Goal: Navigation & Orientation: Find specific page/section

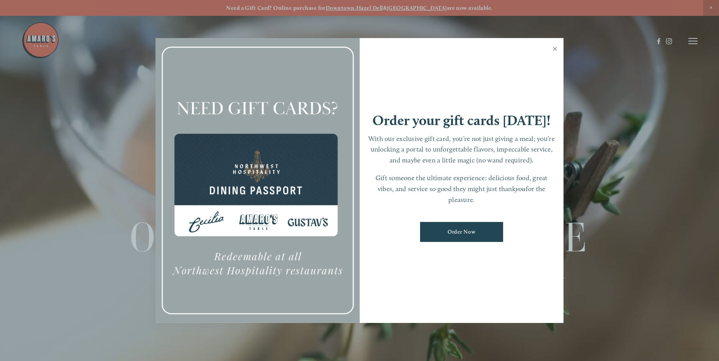
click at [555, 49] on link "Close" at bounding box center [554, 49] width 15 height 21
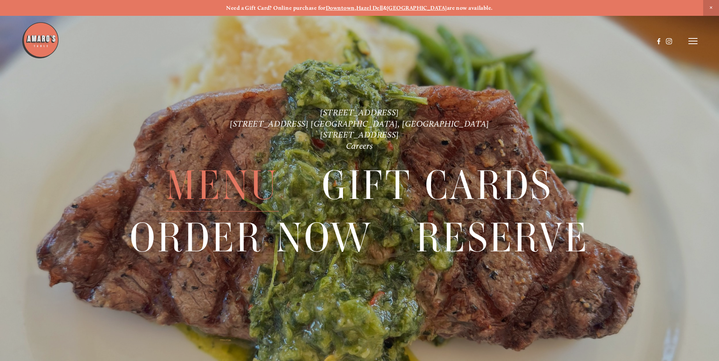
click at [229, 192] on span "Menu" at bounding box center [222, 186] width 112 height 52
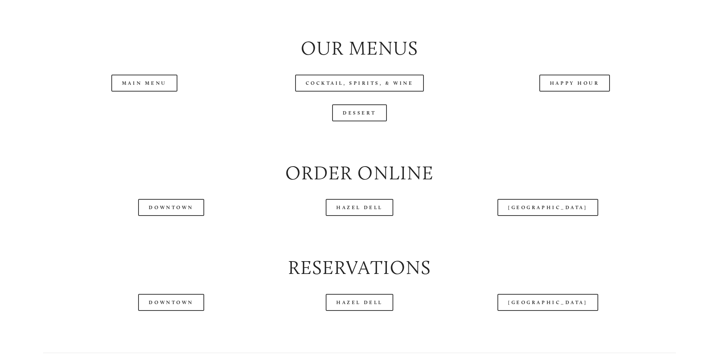
scroll to position [876, 0]
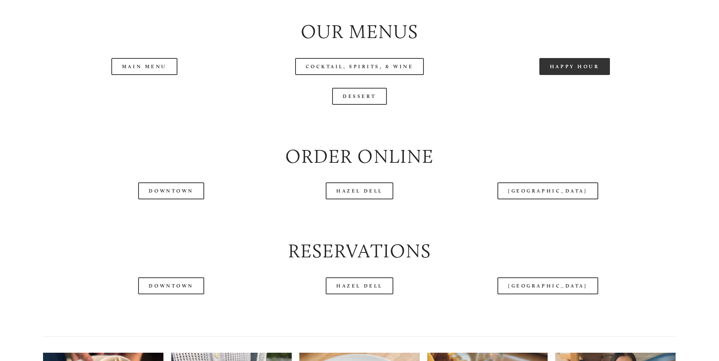
click at [590, 75] on link "Happy Hour" at bounding box center [574, 66] width 71 height 17
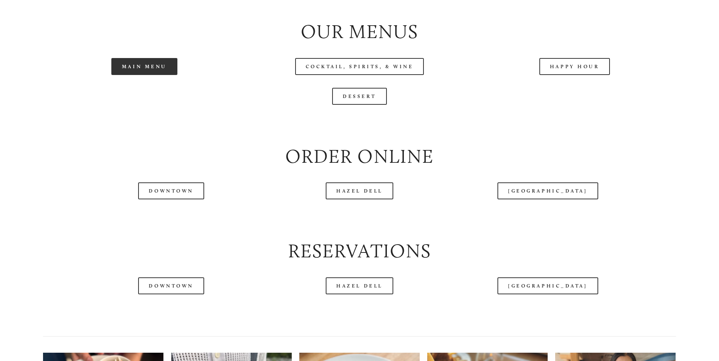
click at [137, 75] on link "Main Menu" at bounding box center [144, 66] width 66 height 17
click at [364, 105] on link "Dessert" at bounding box center [359, 96] width 55 height 17
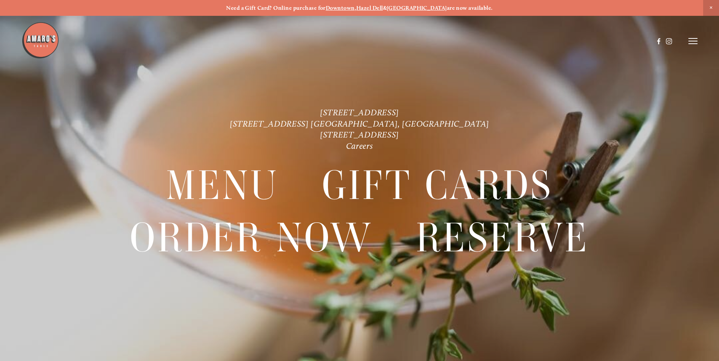
click at [692, 41] on line at bounding box center [692, 41] width 9 height 0
click at [590, 41] on span "Visit" at bounding box center [591, 40] width 13 height 7
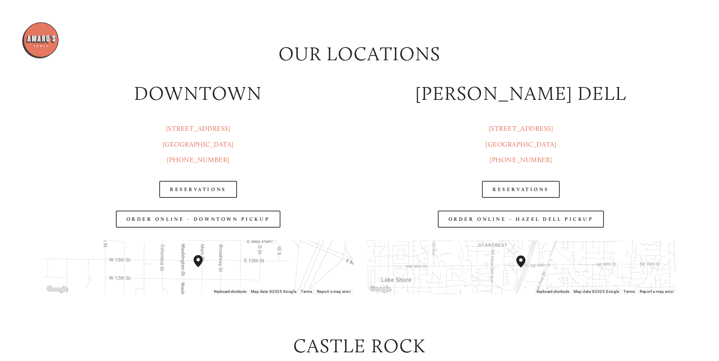
scroll to position [1065, 0]
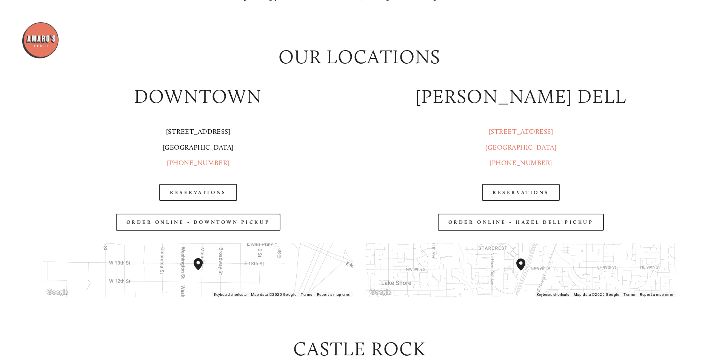
click at [191, 132] on link "[STREET_ADDRESS]" at bounding box center [198, 140] width 71 height 24
